Goal: Information Seeking & Learning: Learn about a topic

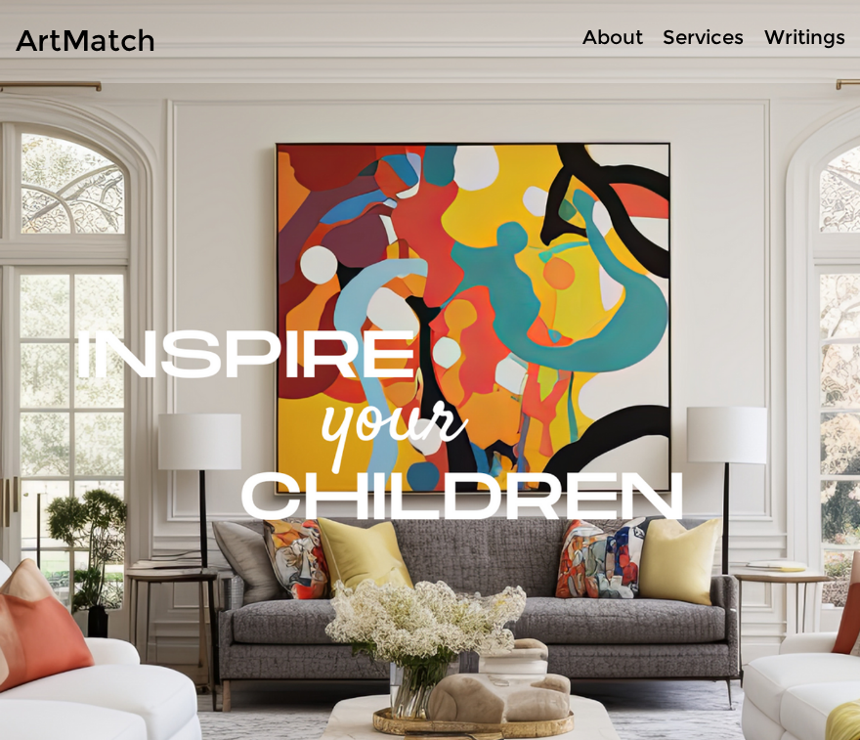
click at [692, 36] on p "Services" at bounding box center [703, 37] width 101 height 28
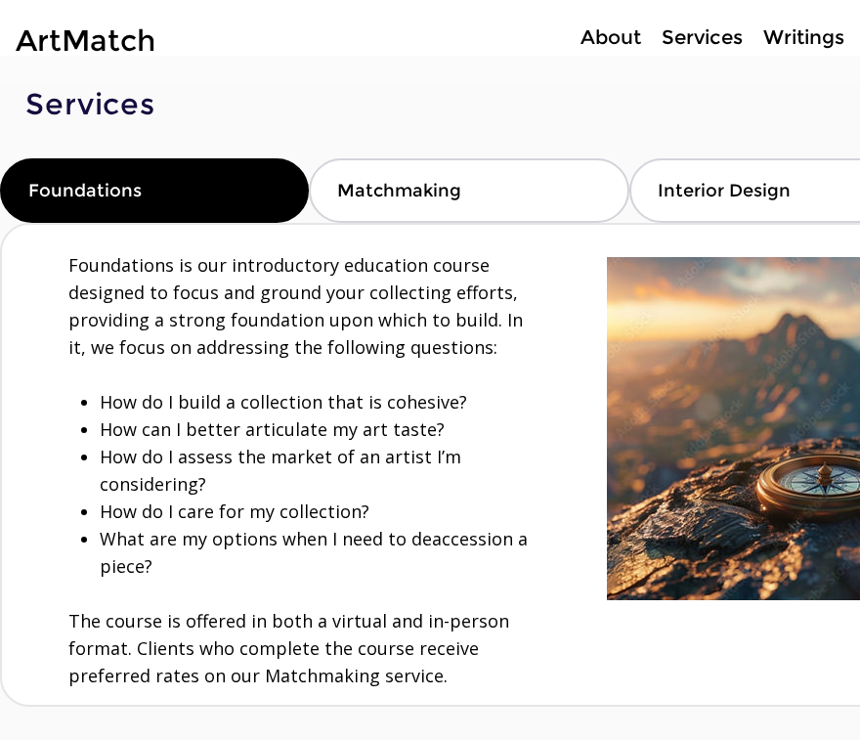
scroll to position [14, 0]
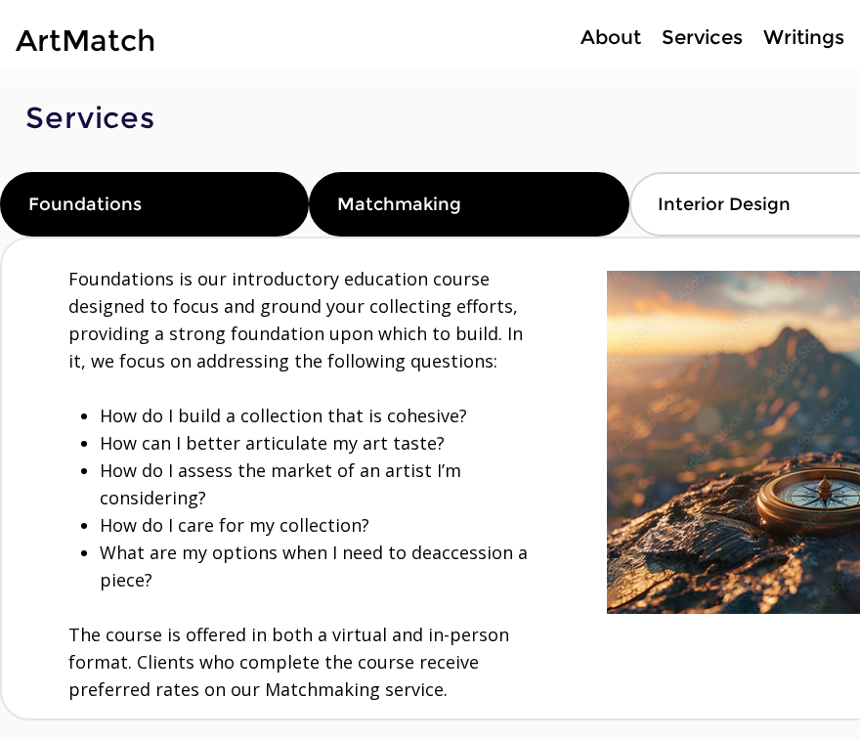
click at [537, 199] on div "Matchmaking" at bounding box center [469, 204] width 320 height 65
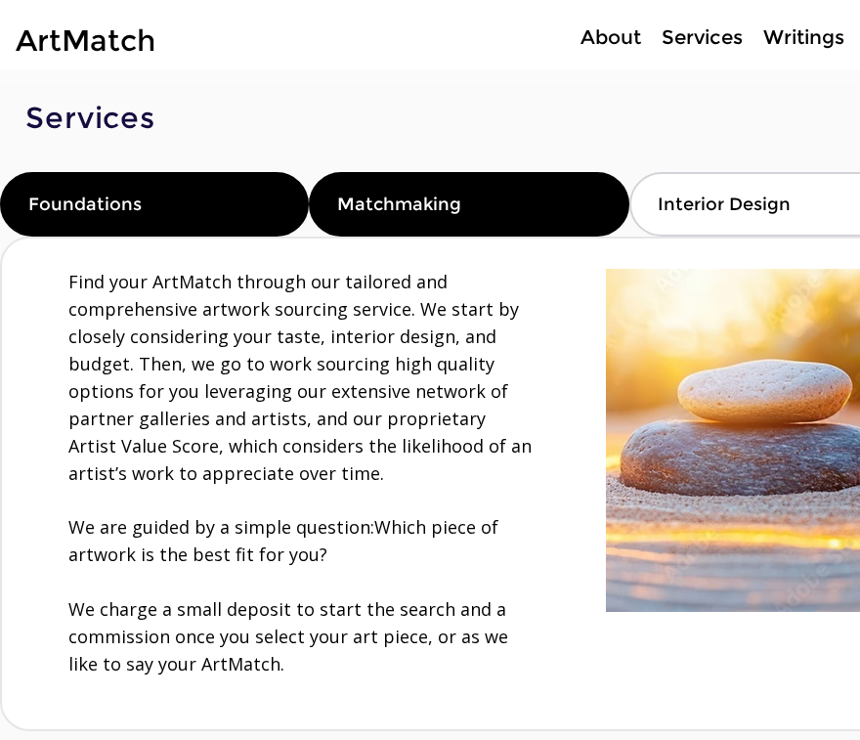
click at [253, 219] on div "Foundations" at bounding box center [154, 204] width 309 height 65
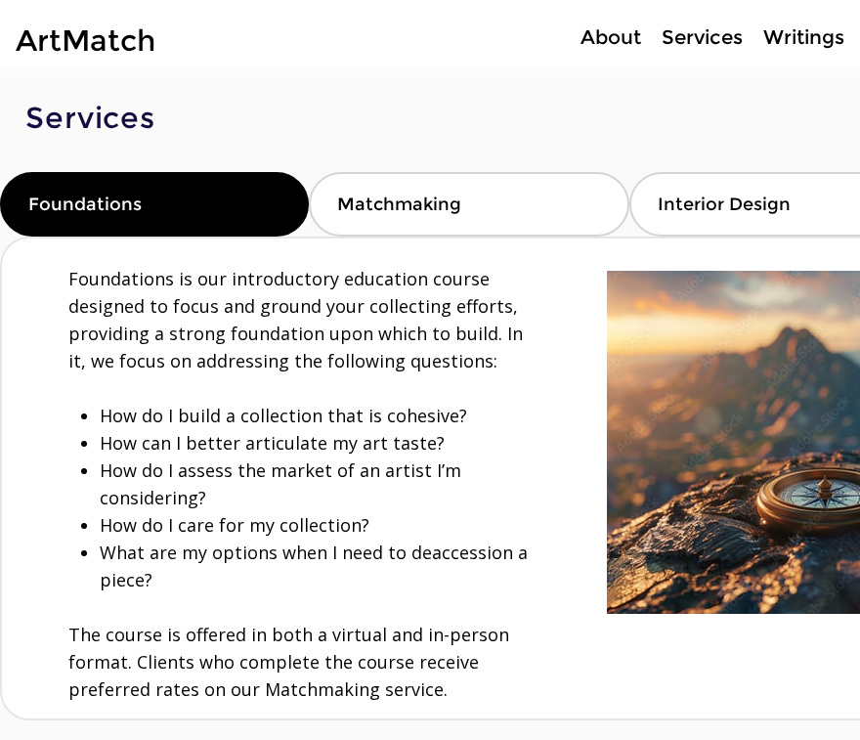
click at [110, 305] on span "Foundations is our introductory education course designed to focus and ground y…" at bounding box center [295, 320] width 455 height 106
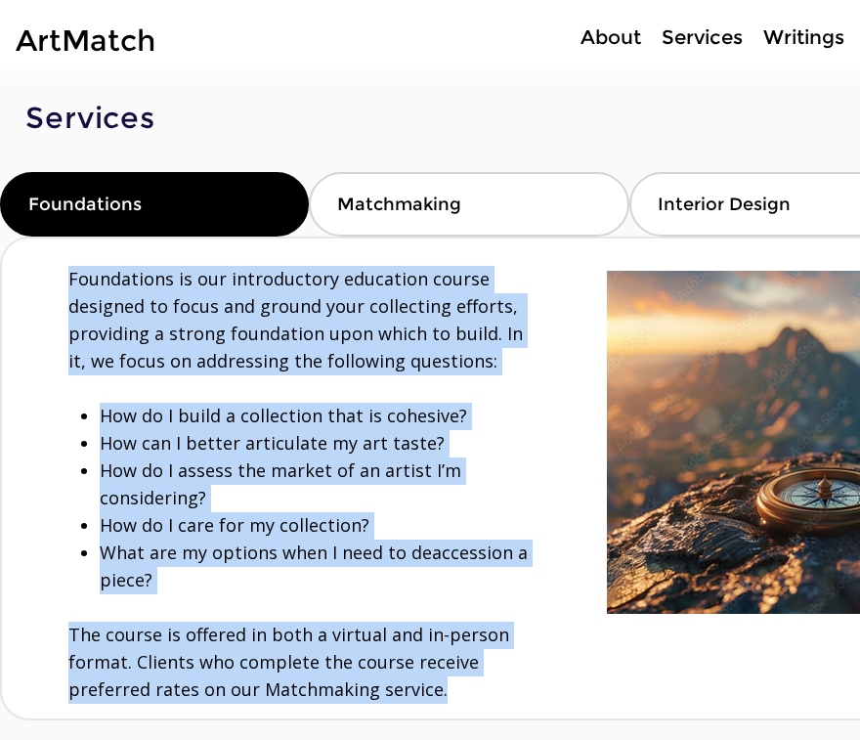
drag, startPoint x: 68, startPoint y: 281, endPoint x: 484, endPoint y: 681, distance: 577.4
click at [484, 681] on div "Foundations is our introductory education course designed to focus and ground y…" at bounding box center [300, 485] width 465 height 438
click at [261, 384] on p "​" at bounding box center [300, 388] width 465 height 27
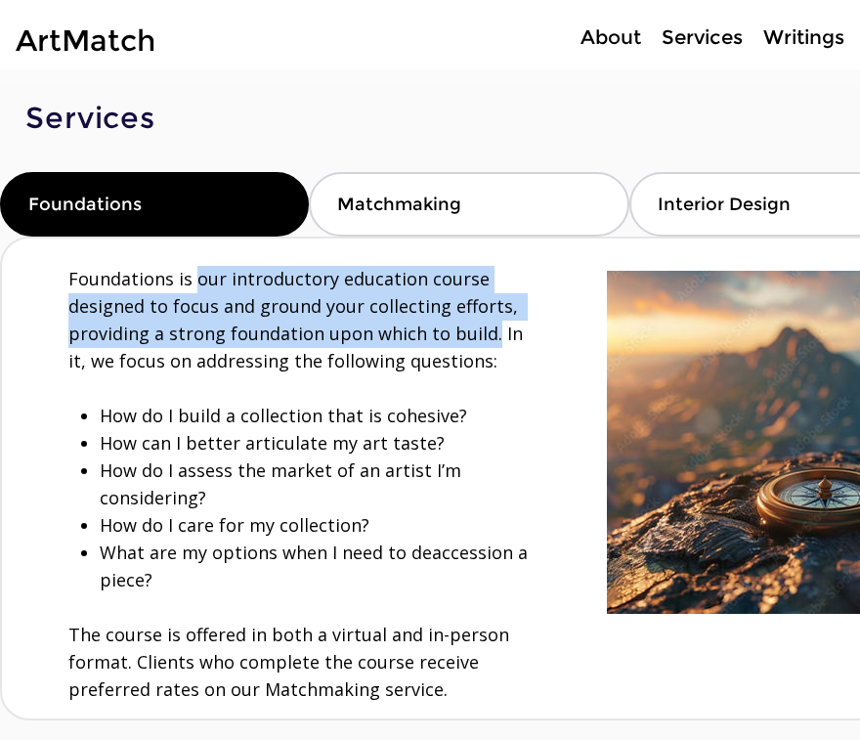
drag, startPoint x: 195, startPoint y: 279, endPoint x: 484, endPoint y: 325, distance: 293.0
click at [484, 325] on span "Foundations is our introductory education course designed to focus and ground y…" at bounding box center [295, 320] width 455 height 106
copy span "our introductory education course designed to focus and ground your collecting …"
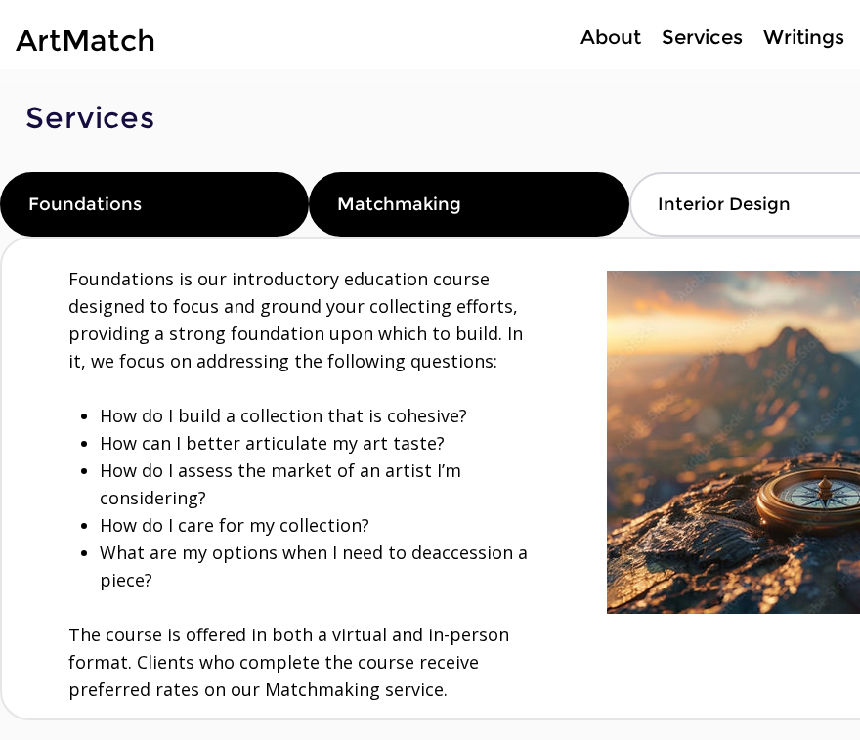
click at [480, 211] on div "Matchmaking" at bounding box center [469, 204] width 320 height 65
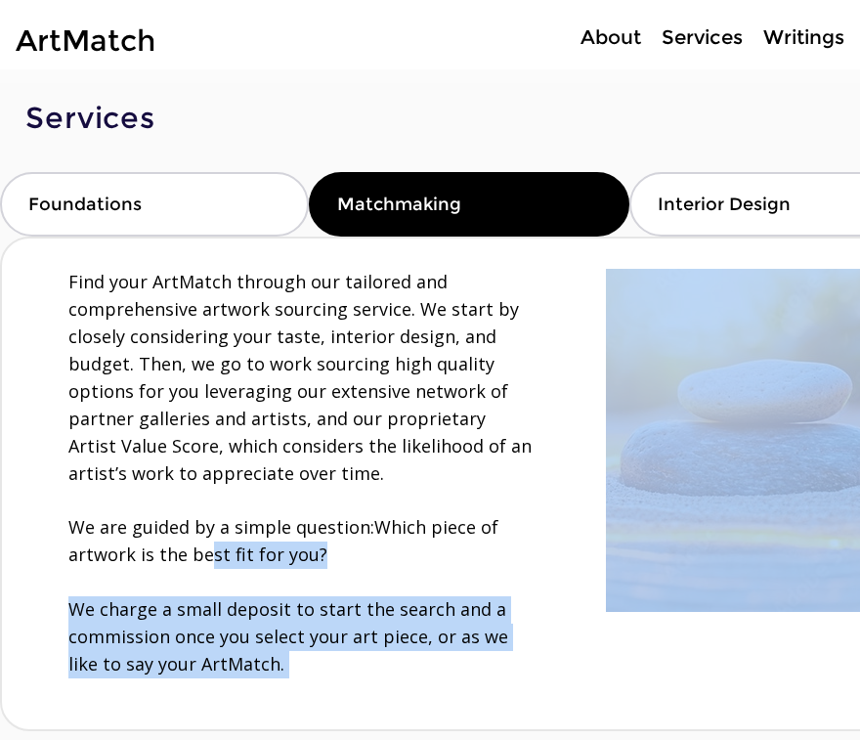
drag, startPoint x: 67, startPoint y: 529, endPoint x: 201, endPoint y: 542, distance: 134.6
click at [203, 544] on div "Find your ArtMatch through our tailored and comprehensive artwork sourcing serv…" at bounding box center [479, 484] width 954 height 491
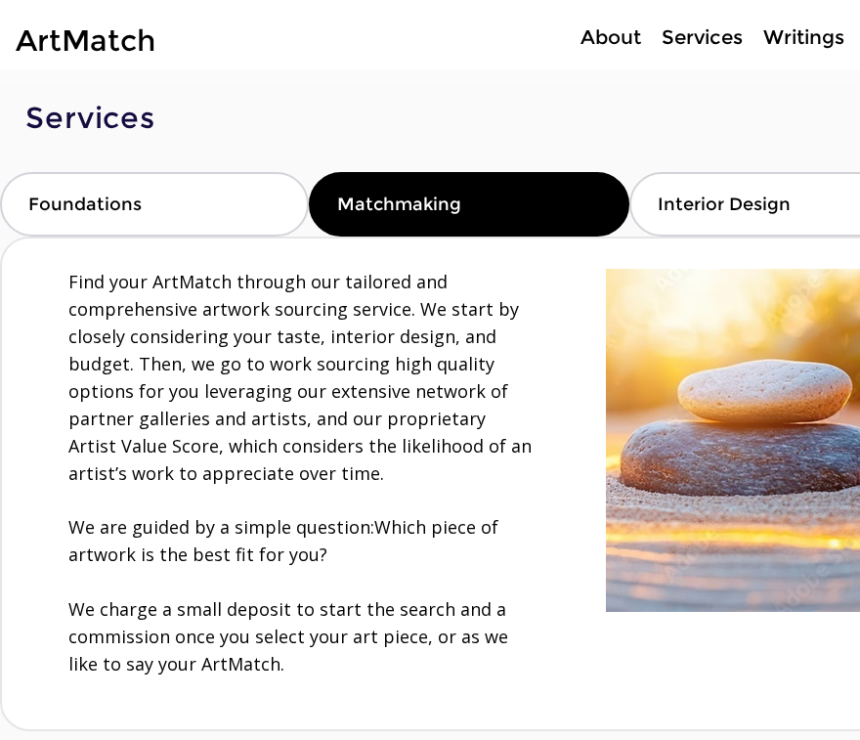
click at [201, 542] on p "We are guided by a simple question: Which piece of artwork is the best fit for …" at bounding box center [300, 541] width 465 height 55
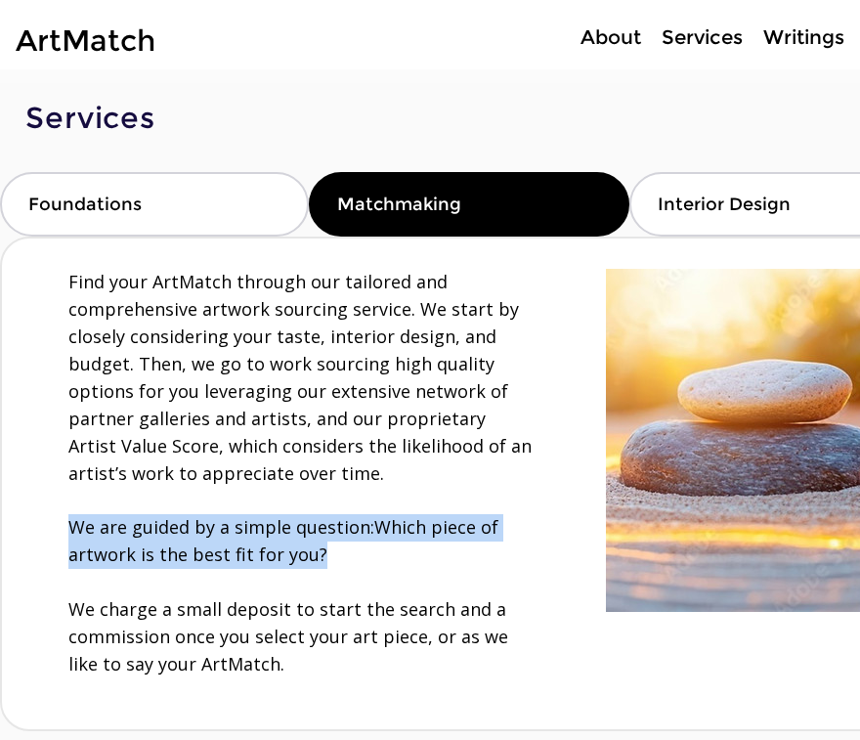
drag, startPoint x: 68, startPoint y: 522, endPoint x: 330, endPoint y: 559, distance: 264.7
click at [330, 559] on p "We are guided by a simple question: Which piece of artwork is the best fit for …" at bounding box center [300, 541] width 465 height 55
copy p "We are guided by a simple question: Which piece of artwork is the best fit for …"
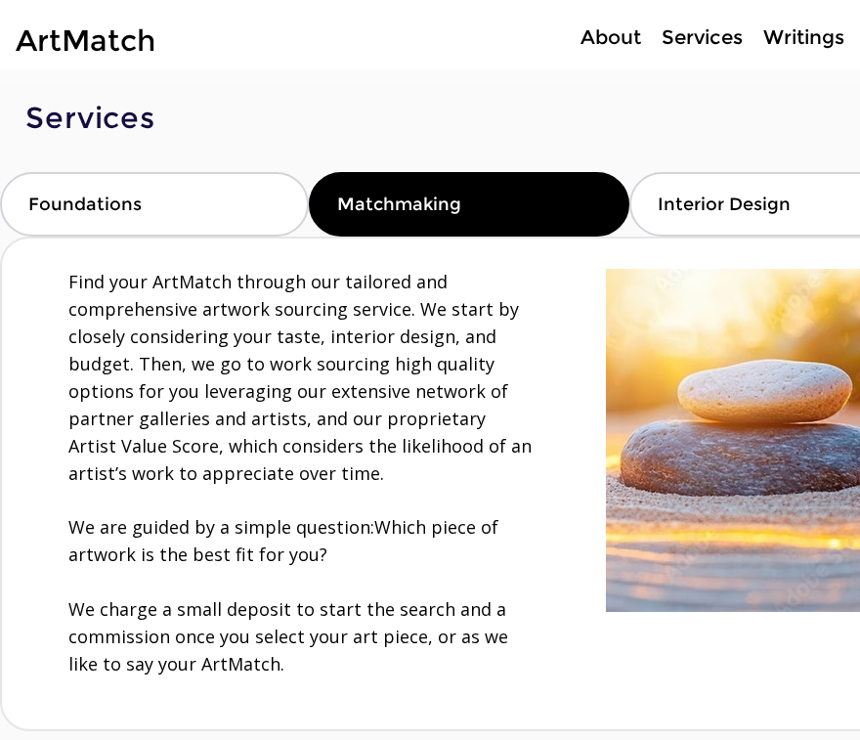
click at [368, 357] on span "Find your ArtMatch through our tailored and comprehensive artwork sourcing serv…" at bounding box center [299, 377] width 463 height 215
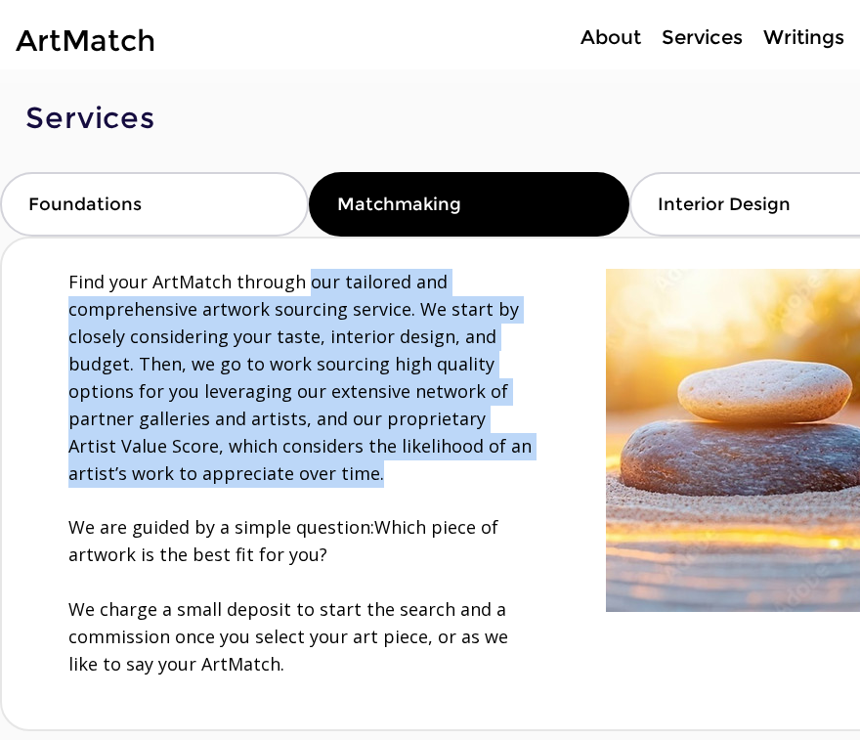
drag, startPoint x: 302, startPoint y: 283, endPoint x: 320, endPoint y: 475, distance: 193.4
click at [320, 475] on p "Find your ArtMatch through our tailored and comprehensive artwork sourcing serv…" at bounding box center [300, 378] width 465 height 219
copy span "our tailored and comprehensive artwork sourcing service. We start by closely co…"
click at [171, 338] on span "Find your ArtMatch through our tailored and comprehensive artwork sourcing serv…" at bounding box center [299, 377] width 463 height 215
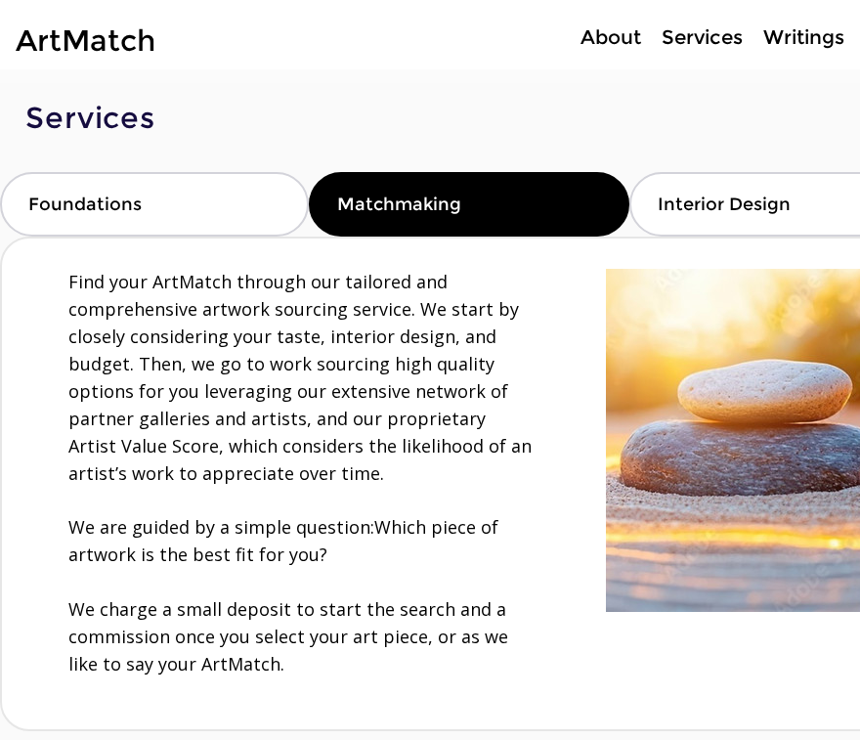
drag, startPoint x: 67, startPoint y: 279, endPoint x: 52, endPoint y: 272, distance: 17.1
click at [52, 272] on div "Find your ArtMatch through our tailored and comprehensive artwork sourcing serv…" at bounding box center [479, 484] width 954 height 491
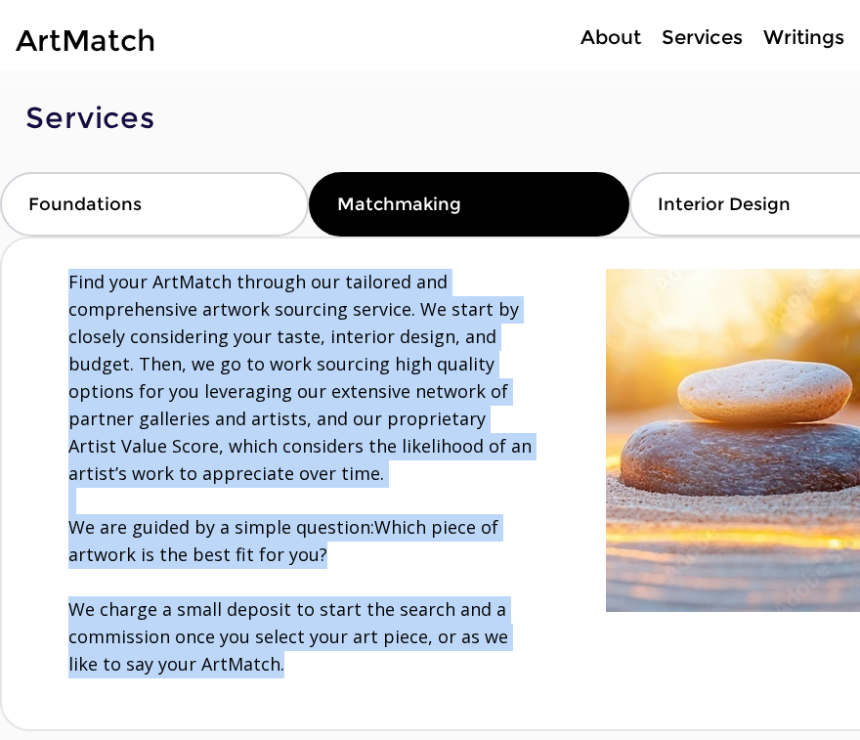
drag, startPoint x: 70, startPoint y: 275, endPoint x: 336, endPoint y: 671, distance: 477.0
click at [336, 671] on div "Find your ArtMatch through our tailored and comprehensive artwork sourcing serv…" at bounding box center [300, 474] width 465 height 410
copy div "Find your ArtMatch through our tailored and comprehensive artwork sourcing serv…"
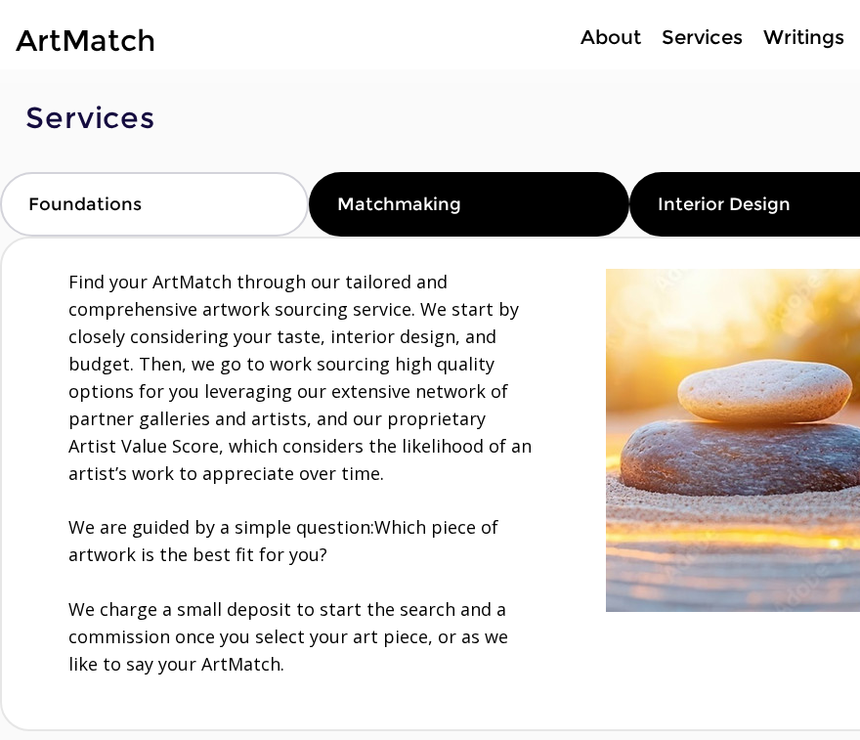
click at [702, 203] on span "Interior Design" at bounding box center [724, 205] width 133 height 22
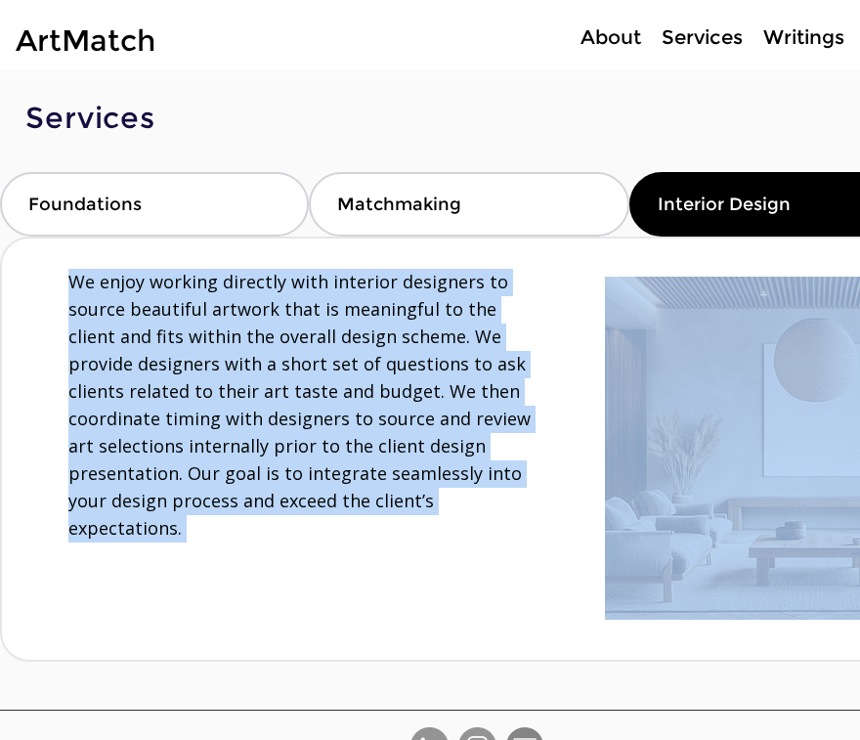
drag, startPoint x: 63, startPoint y: 275, endPoint x: 54, endPoint y: 267, distance: 11.8
click at [54, 267] on div "We enjoy working directly with interior designers to source beautiful artwork t…" at bounding box center [479, 449] width 954 height 421
copy span "We enjoy working directly with interior designers to source beautiful artwork t…"
click at [618, 41] on p "About" at bounding box center [611, 37] width 80 height 28
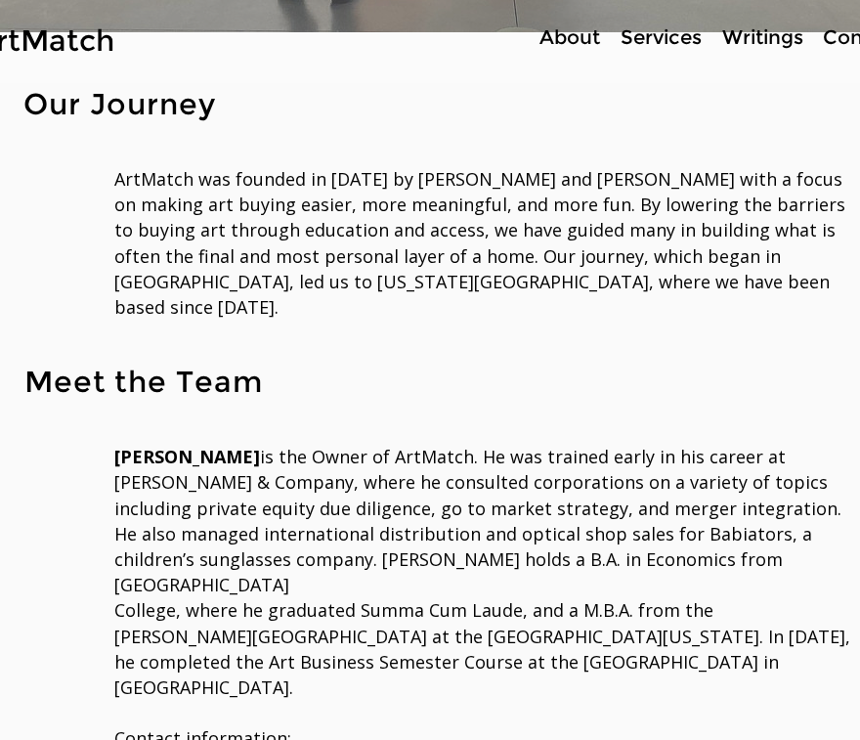
scroll to position [381, 41]
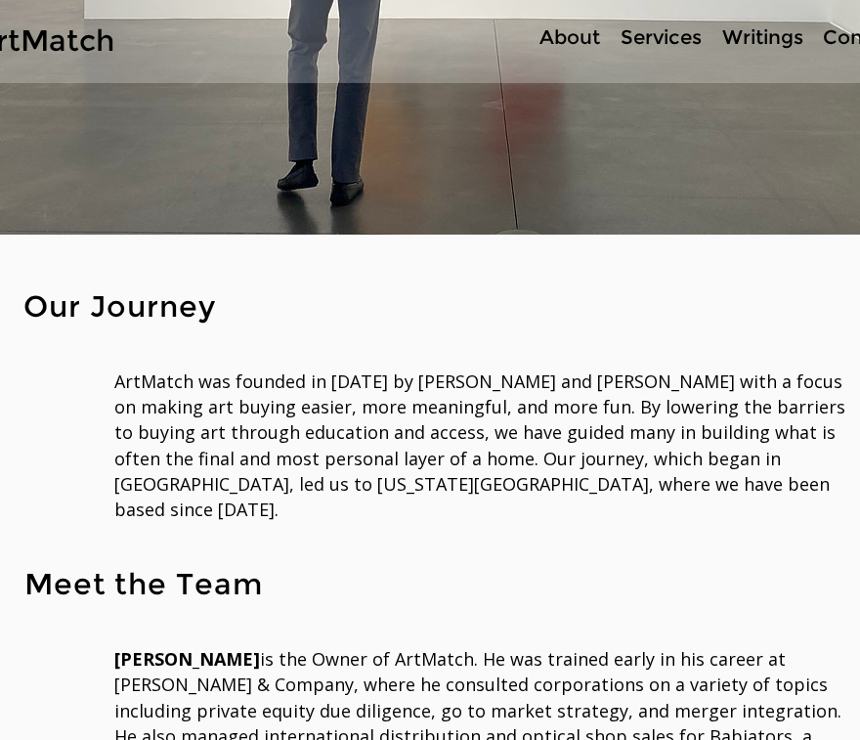
click at [586, 39] on p "About" at bounding box center [570, 37] width 80 height 28
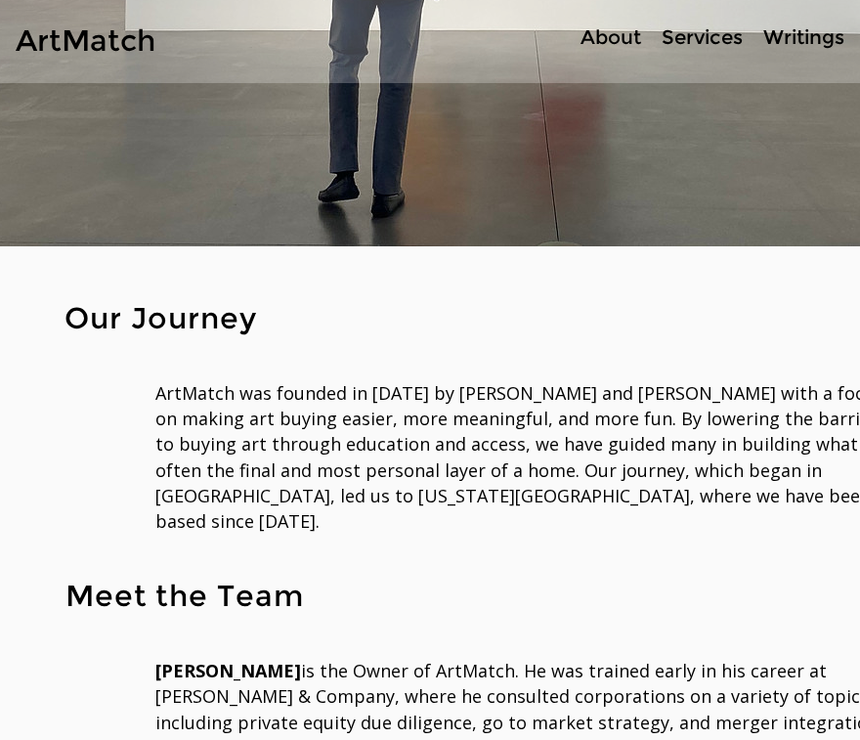
scroll to position [435, 0]
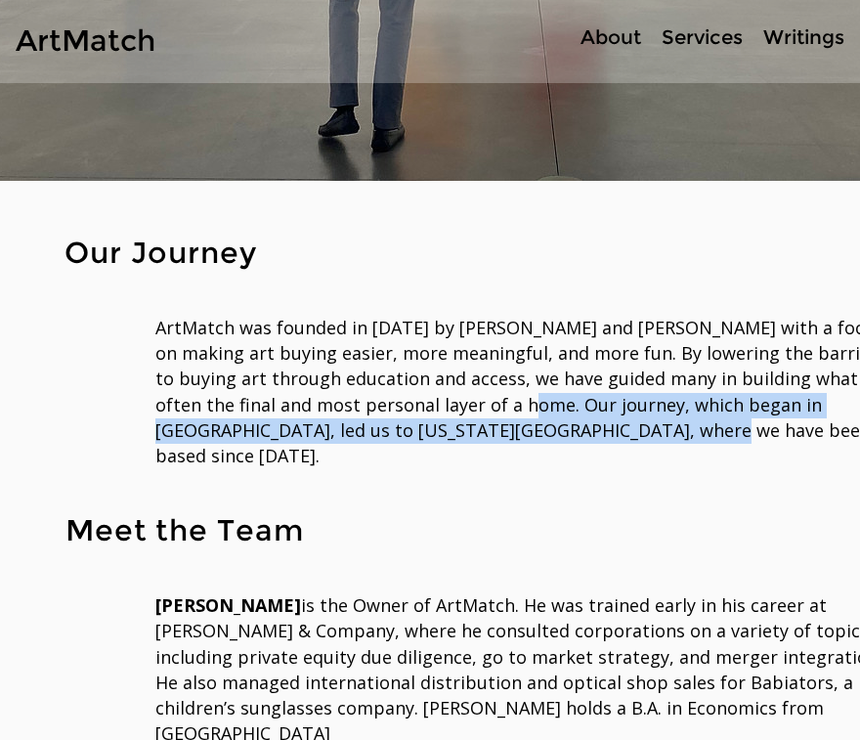
drag, startPoint x: 590, startPoint y: 427, endPoint x: 470, endPoint y: 398, distance: 122.8
click at [470, 398] on p "ArtMatch was founded in [DATE] by [PERSON_NAME] and [PERSON_NAME] with a focus …" at bounding box center [524, 393] width 738 height 154
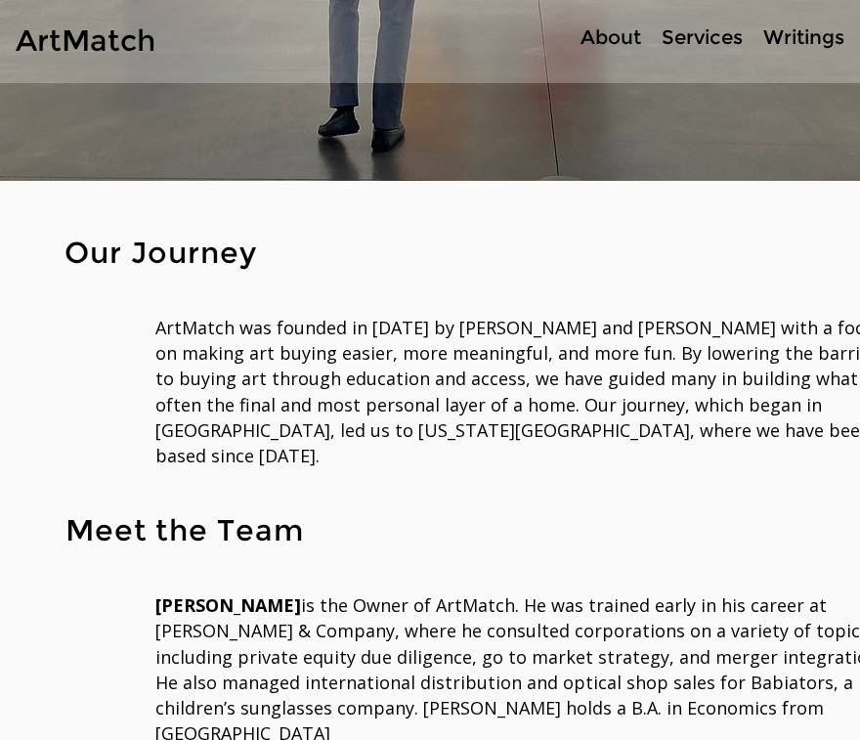
click at [482, 403] on span "ArtMatch was founded in [DATE] by [PERSON_NAME] and [PERSON_NAME] with a focus …" at bounding box center [520, 392] width 731 height 152
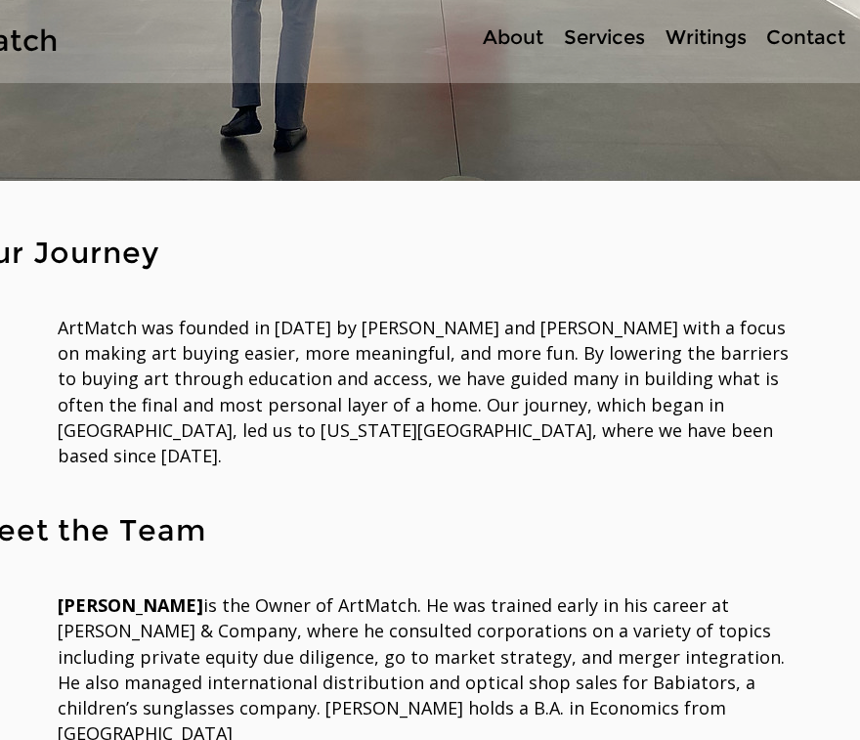
scroll to position [435, 98]
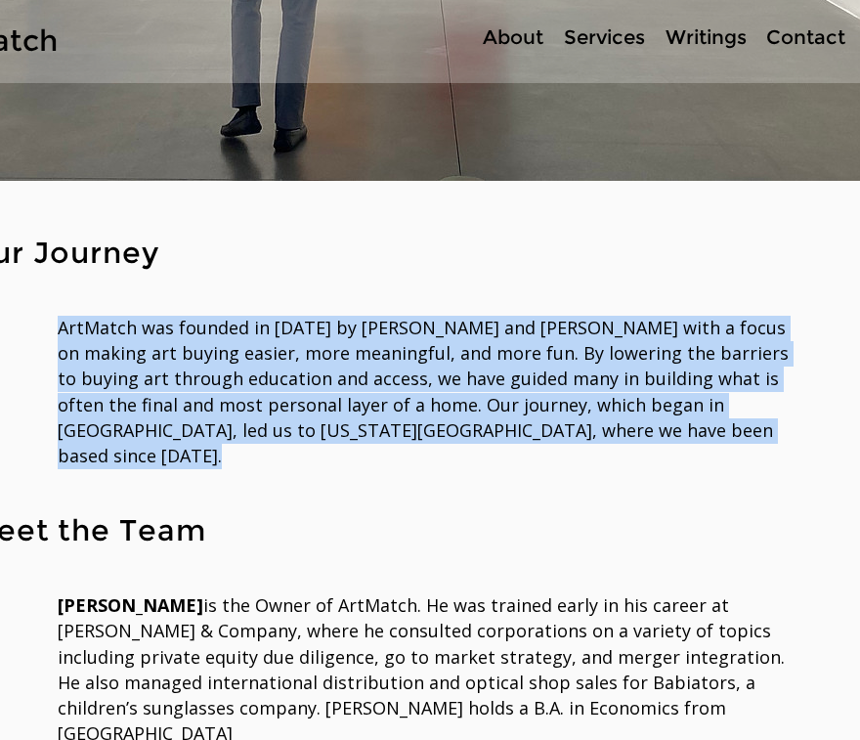
drag, startPoint x: 61, startPoint y: 324, endPoint x: 530, endPoint y: 466, distance: 490.5
click at [531, 467] on div "Our Journey ArtMatch was founded in [DATE] by [PERSON_NAME] and [PERSON_NAME] w…" at bounding box center [381, 573] width 958 height 1851
copy div "ArtMatch was founded in [DATE] by [PERSON_NAME] and [PERSON_NAME] with a focus …"
